Goal: Check status: Check status

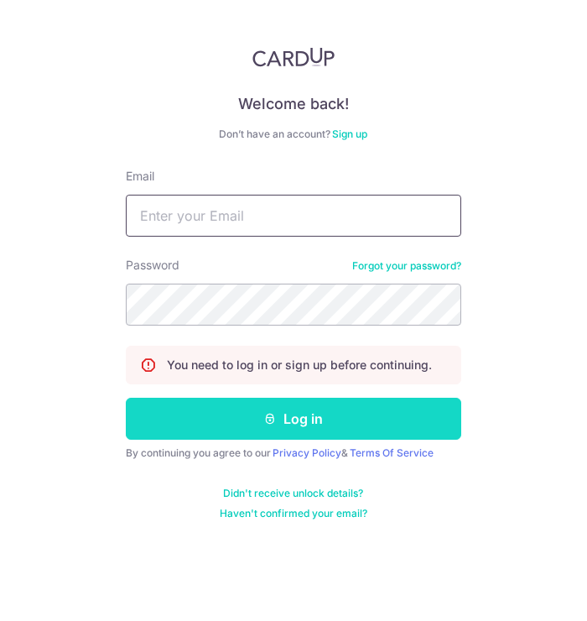
type input "[PERSON_NAME][EMAIL_ADDRESS][DOMAIN_NAME]"
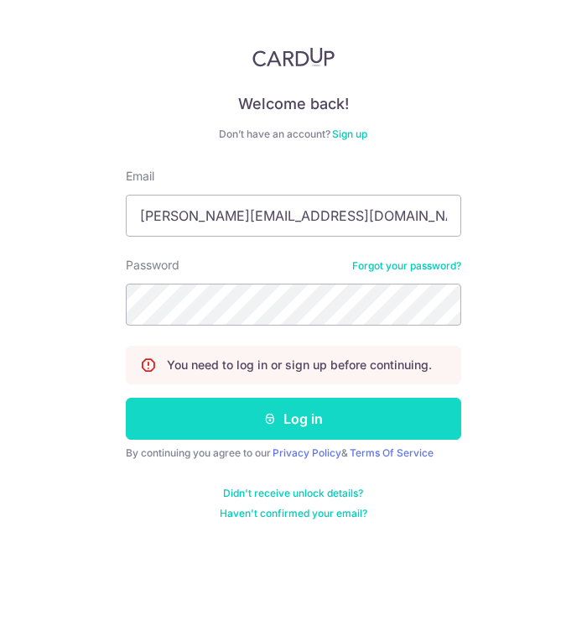
click at [249, 403] on button "Log in" at bounding box center [293, 419] width 335 height 42
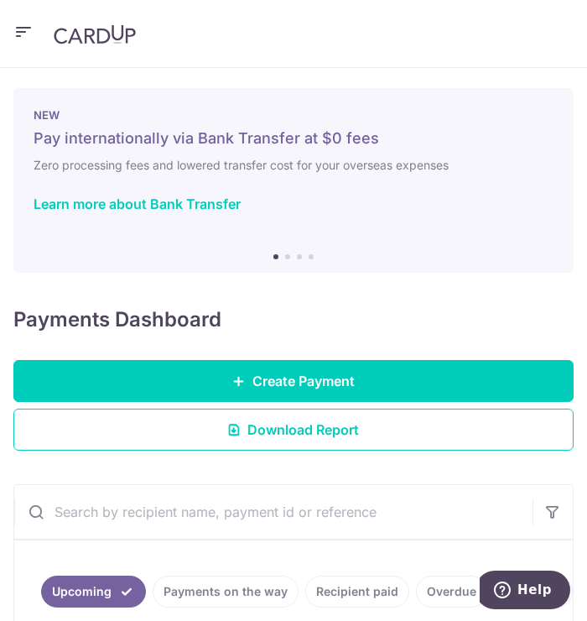
click at [356, 585] on link "Recipient paid" at bounding box center [357, 591] width 104 height 32
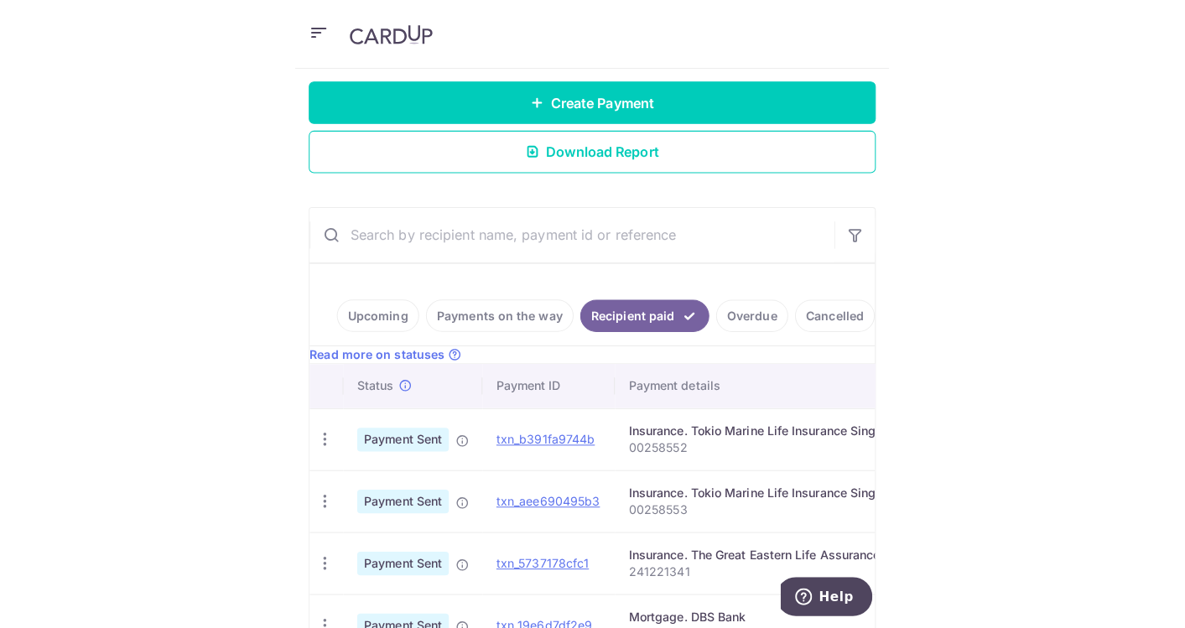
scroll to position [559, 0]
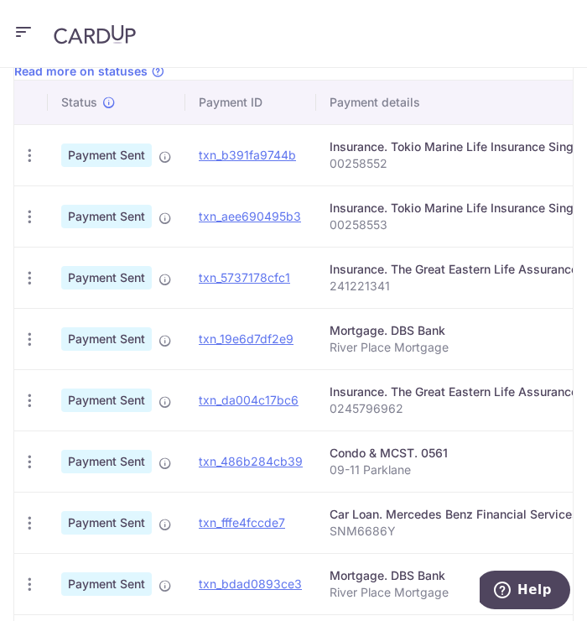
drag, startPoint x: 472, startPoint y: 295, endPoint x: 633, endPoint y: 299, distance: 161.1
click at [586, 299] on html "jean.koh@hotmail.com Home Pay Payments Recipients Cards Refer & Save Support FA…" at bounding box center [293, 310] width 587 height 621
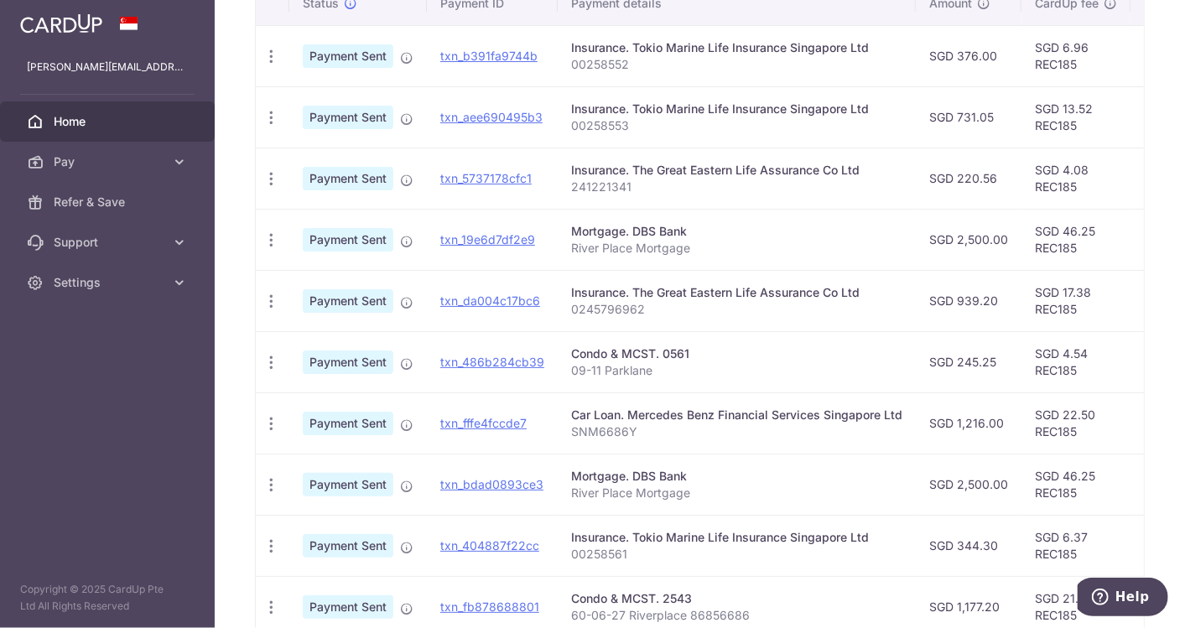
scroll to position [452, 0]
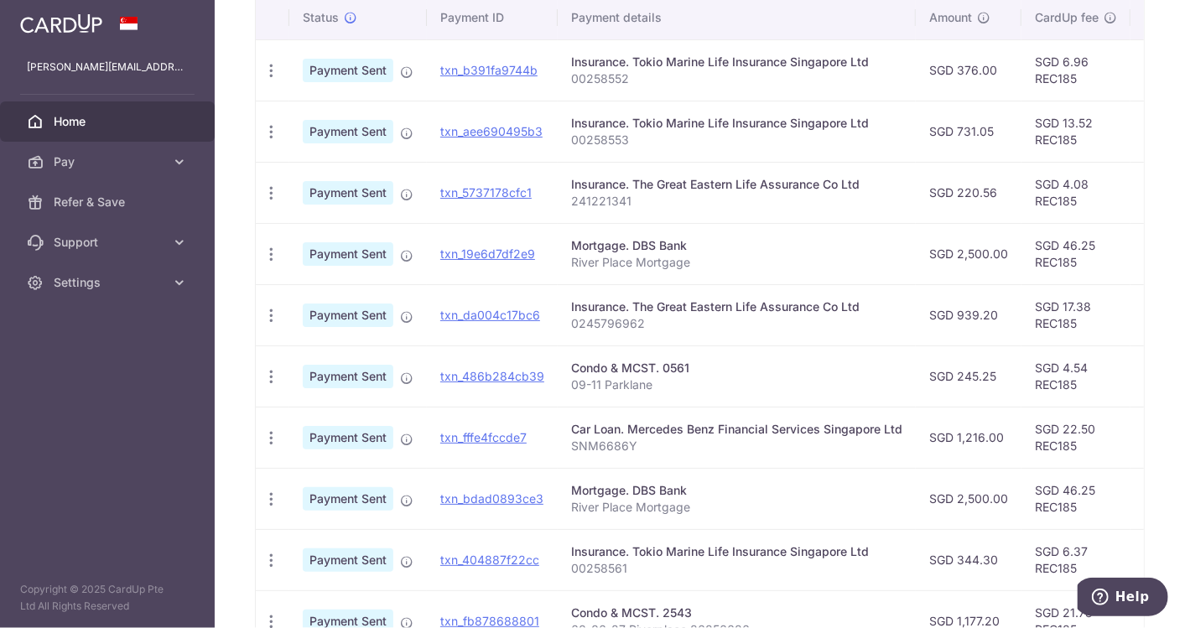
click at [586, 304] on div "Insurance. The Great Eastern Life Assurance Co Ltd" at bounding box center [736, 307] width 331 height 17
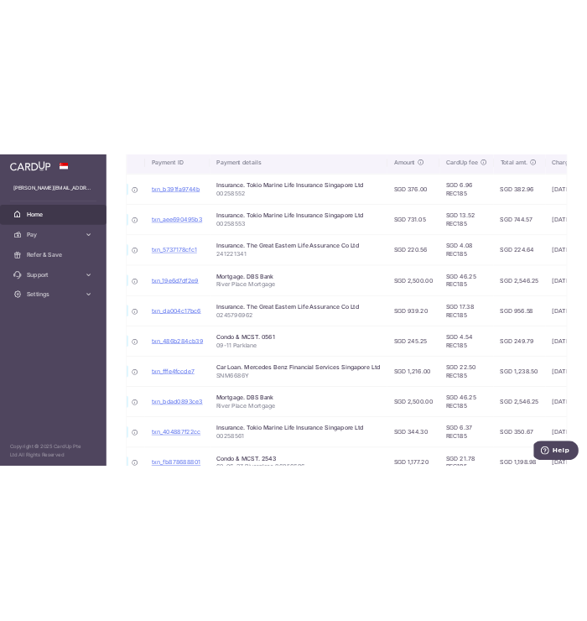
scroll to position [0, 270]
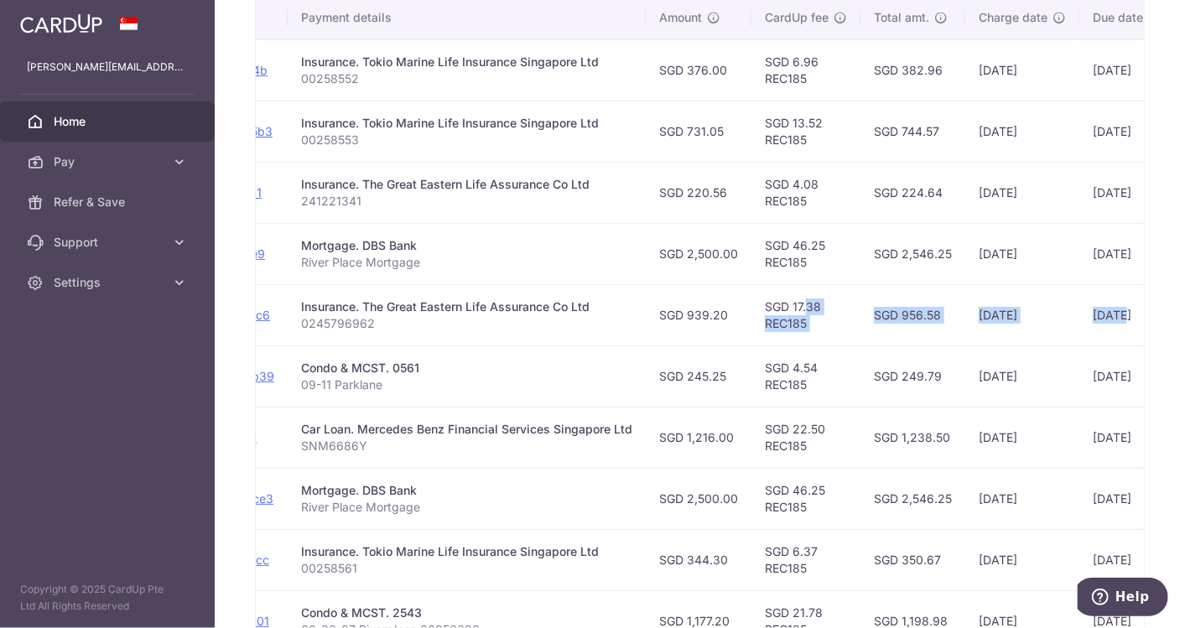
drag, startPoint x: 1050, startPoint y: 305, endPoint x: 1137, endPoint y: 306, distance: 87.2
click at [586, 306] on div "× Pause Schedule Pause all future payments in this series Pause just this one p…" at bounding box center [700, 314] width 970 height 628
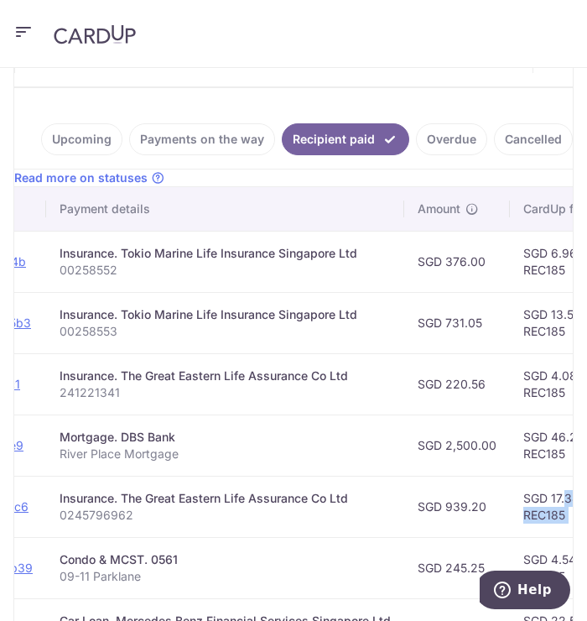
scroll to position [449, 0]
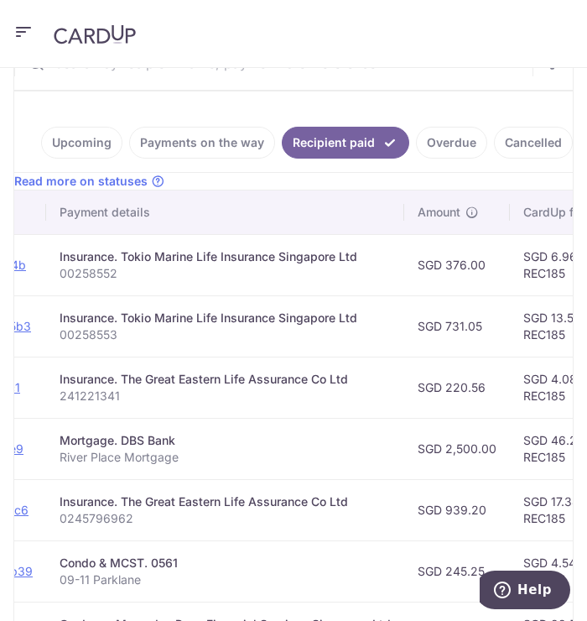
click at [418, 414] on td "SGD 220.56" at bounding box center [457, 386] width 106 height 61
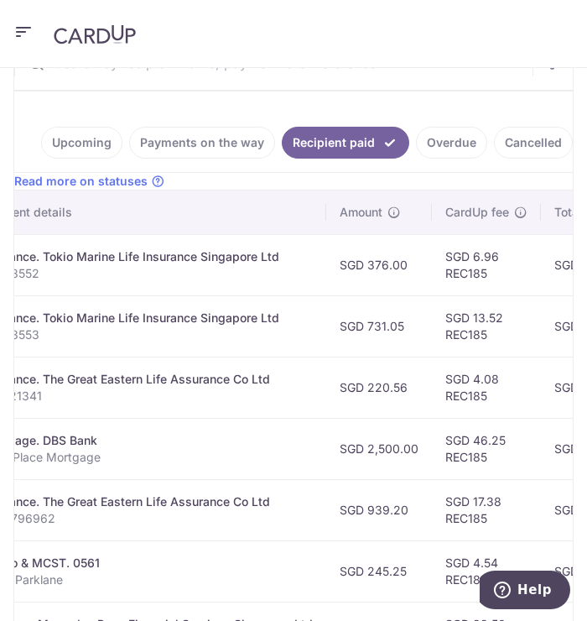
drag, startPoint x: 480, startPoint y: 398, endPoint x: 561, endPoint y: 398, distance: 81.4
click at [561, 398] on tr "PDF Receipt Payment Sent txn_5737178cfc1 Insurance. The Great Eastern Life Assu…" at bounding box center [324, 386] width 1317 height 61
